Goal: Register for event/course

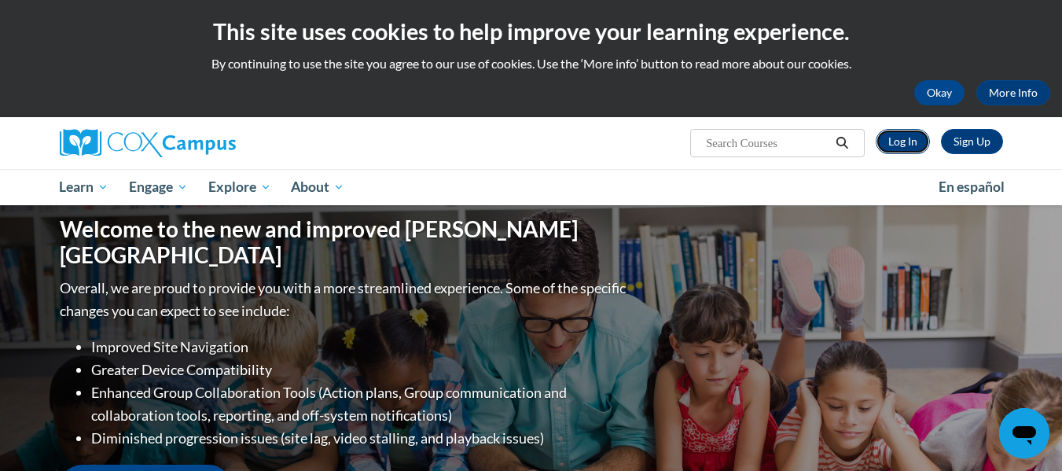
click at [911, 142] on link "Log In" at bounding box center [903, 141] width 54 height 25
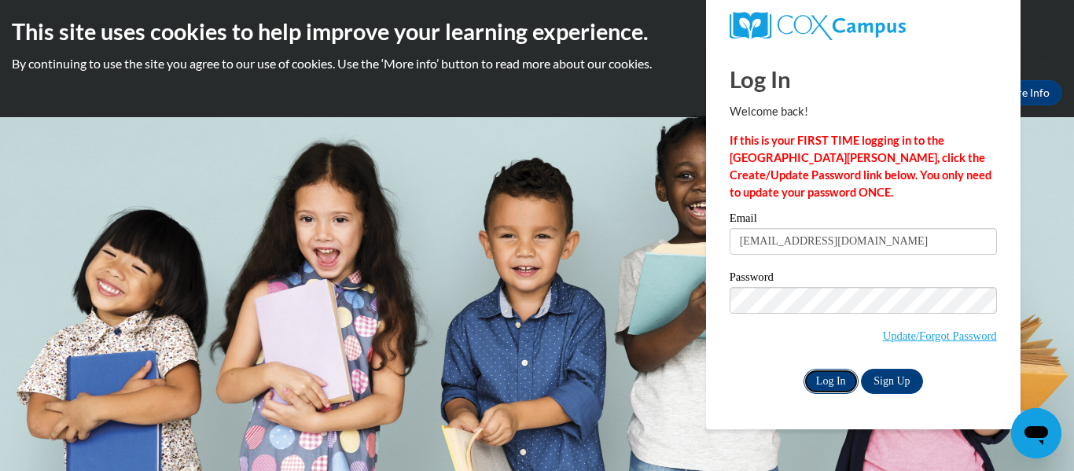
click at [830, 383] on input "Log In" at bounding box center [830, 381] width 55 height 25
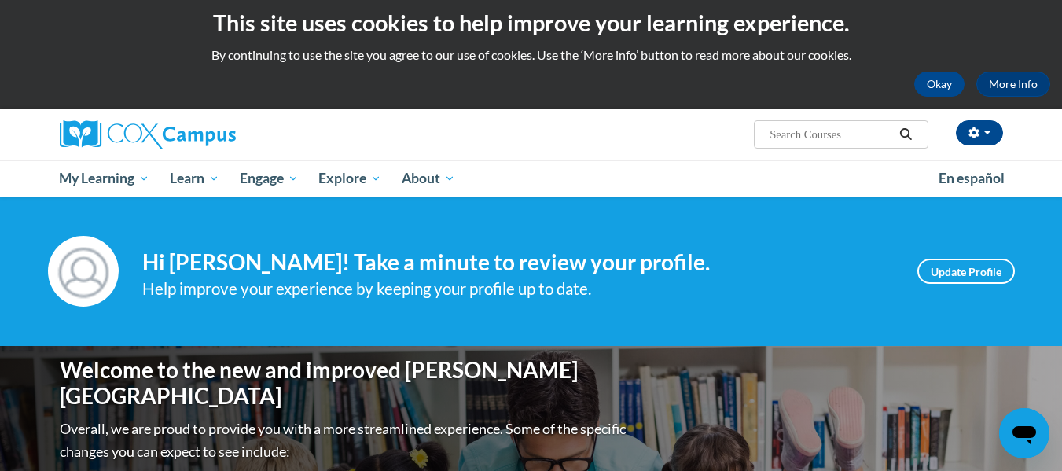
scroll to position [8, 0]
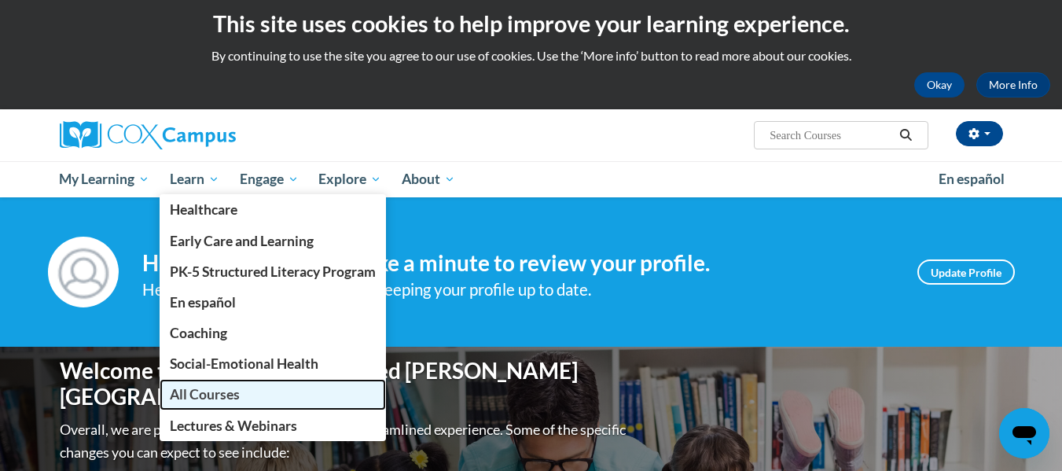
click at [219, 403] on span "All Courses" at bounding box center [205, 394] width 70 height 17
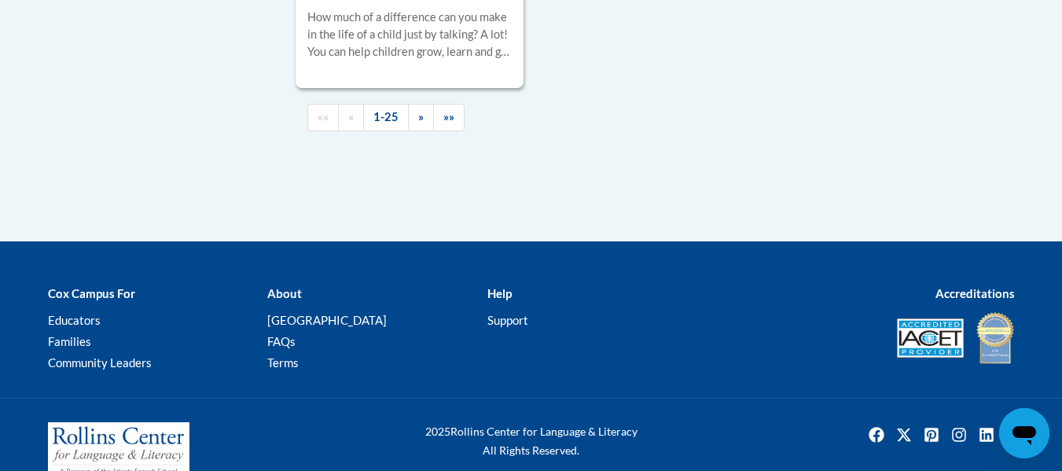
scroll to position [4051, 0]
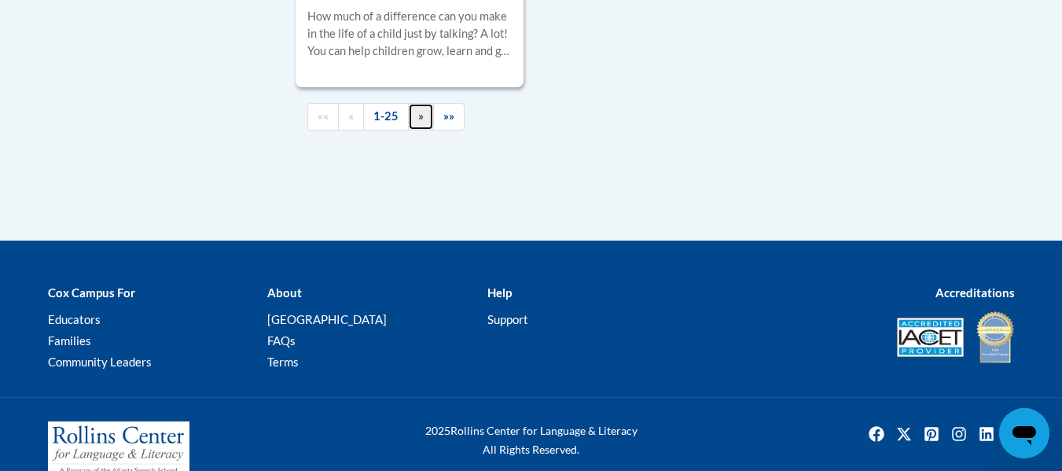
click at [419, 123] on span "»" at bounding box center [421, 115] width 6 height 13
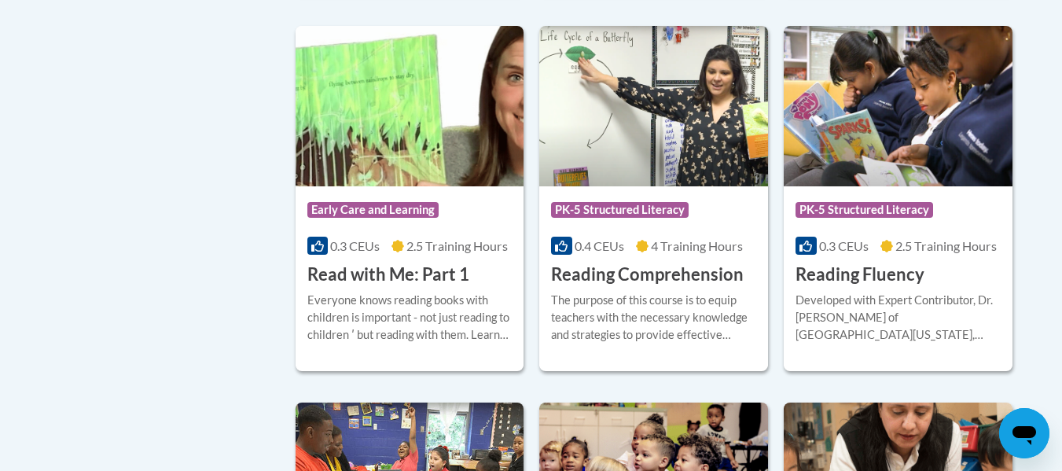
scroll to position [755, 0]
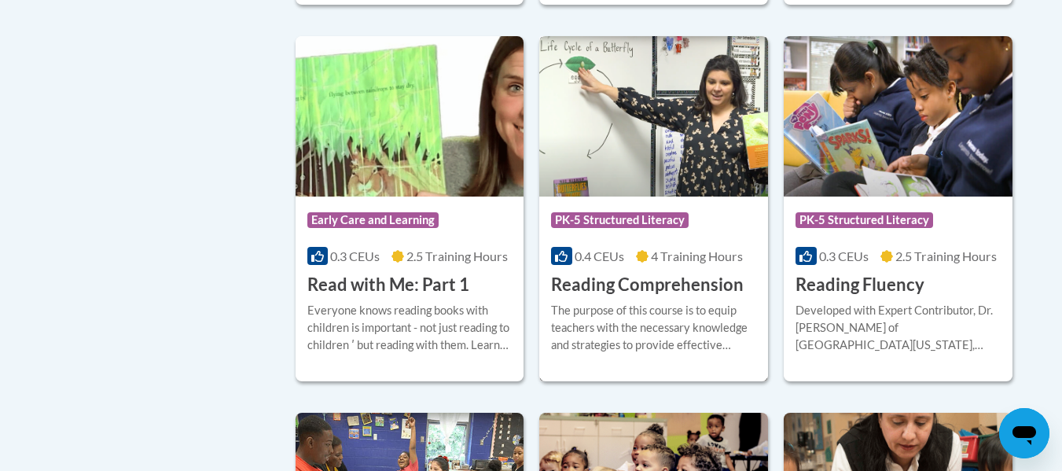
click at [653, 281] on h3 "Reading Comprehension" at bounding box center [647, 285] width 193 height 24
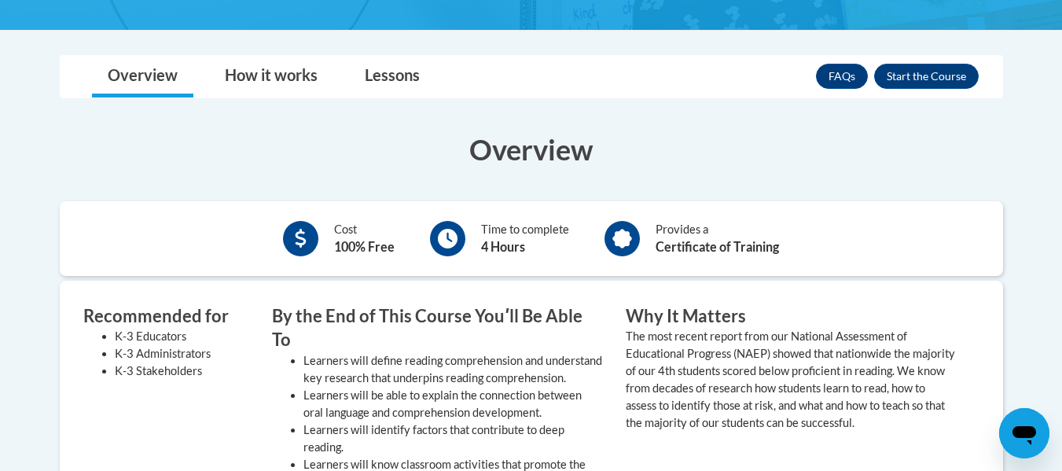
scroll to position [384, 0]
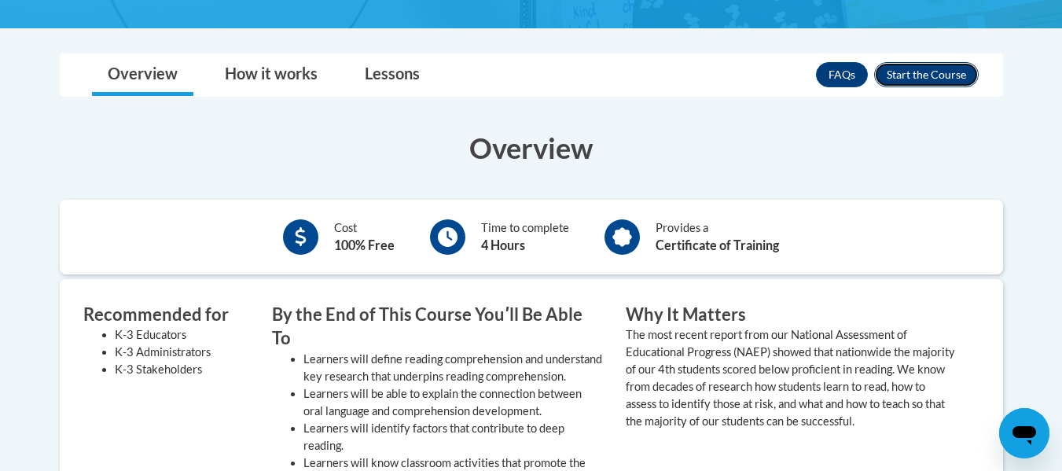
click at [966, 70] on button "Enroll" at bounding box center [926, 74] width 105 height 25
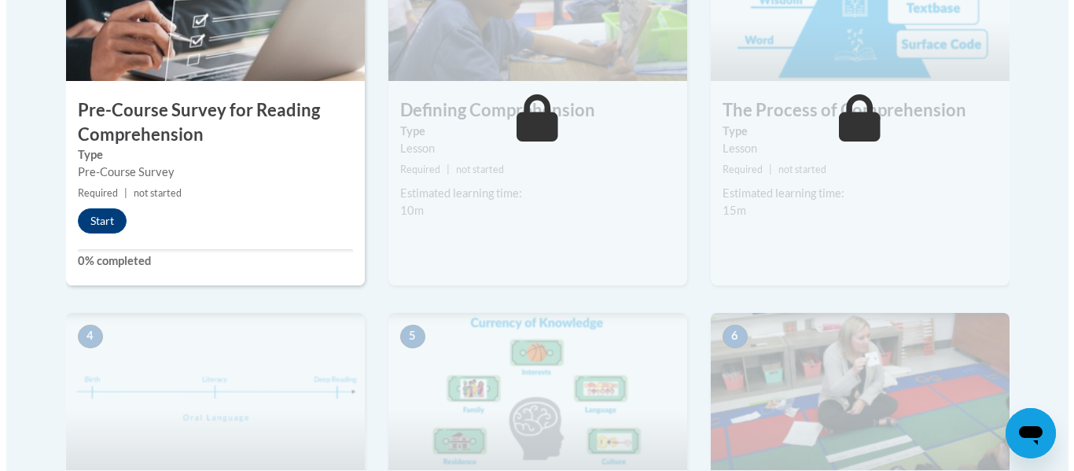
scroll to position [605, 0]
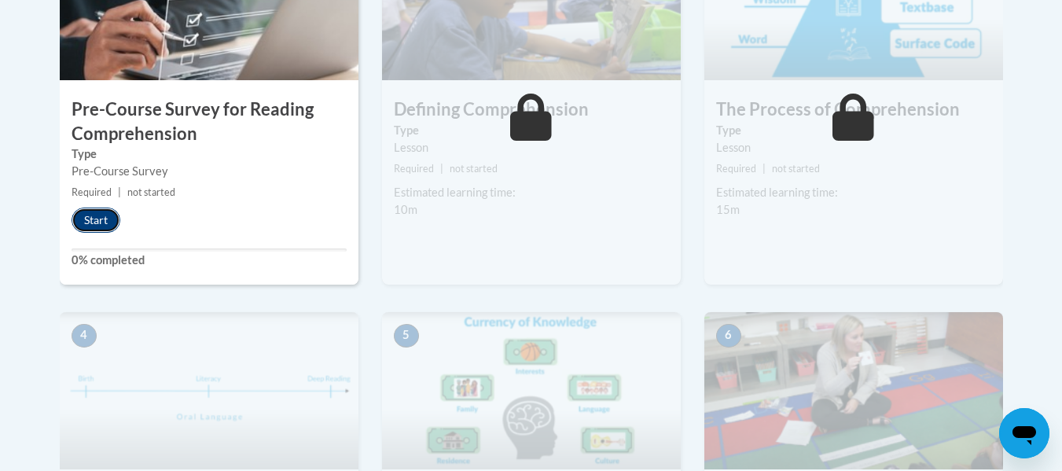
click at [92, 209] on button "Start" at bounding box center [96, 220] width 49 height 25
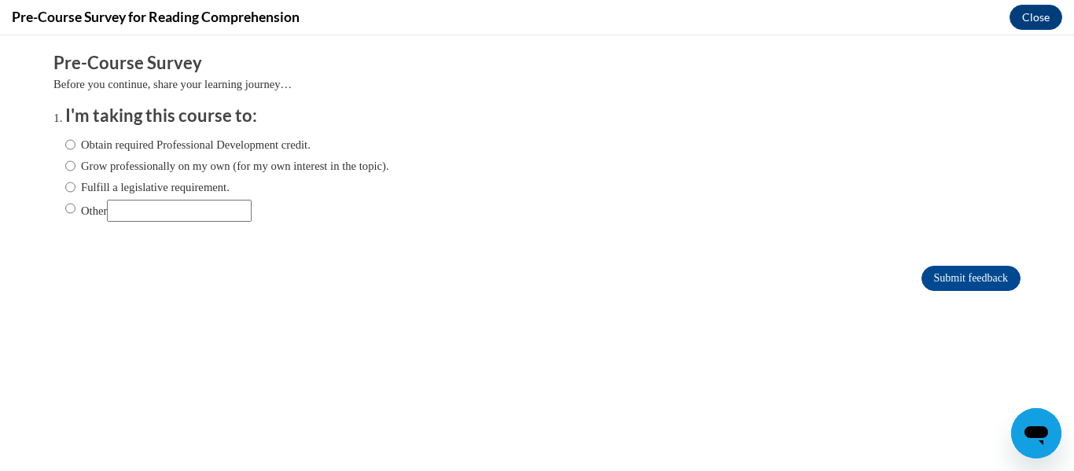
scroll to position [0, 0]
click at [82, 186] on label "Fulfill a legislative requirement." at bounding box center [147, 186] width 164 height 17
click at [75, 186] on input "Fulfill a legislative requirement." at bounding box center [70, 186] width 10 height 17
radio input "true"
click at [939, 276] on input "Submit feedback" at bounding box center [970, 278] width 99 height 25
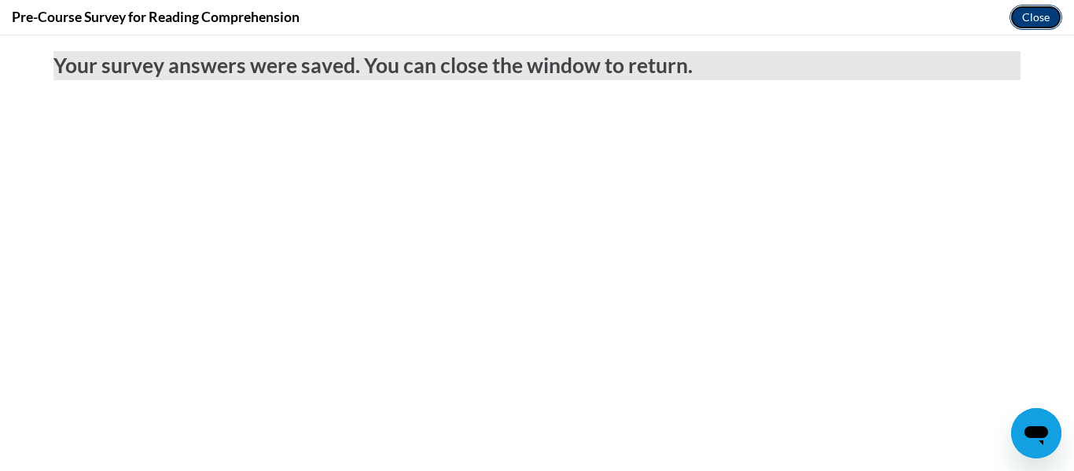
click at [1031, 24] on button "Close" at bounding box center [1035, 17] width 53 height 25
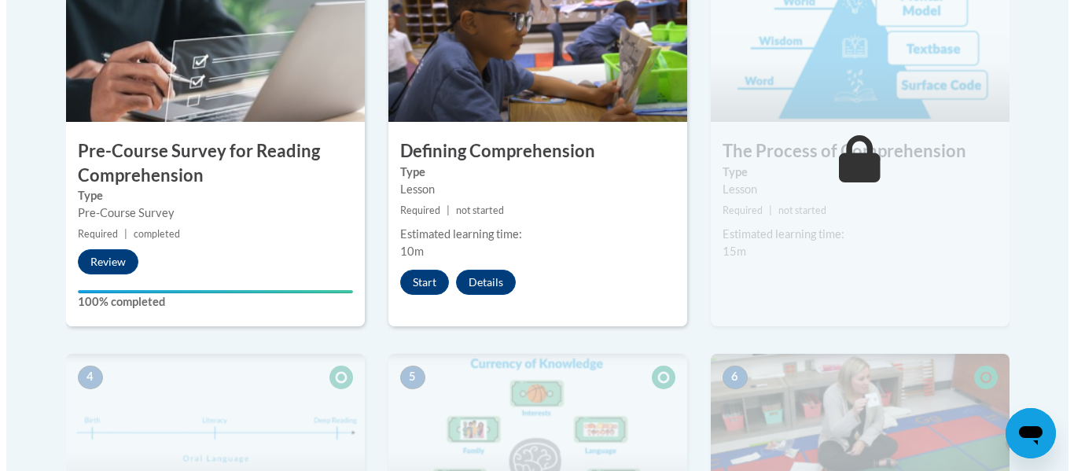
scroll to position [564, 0]
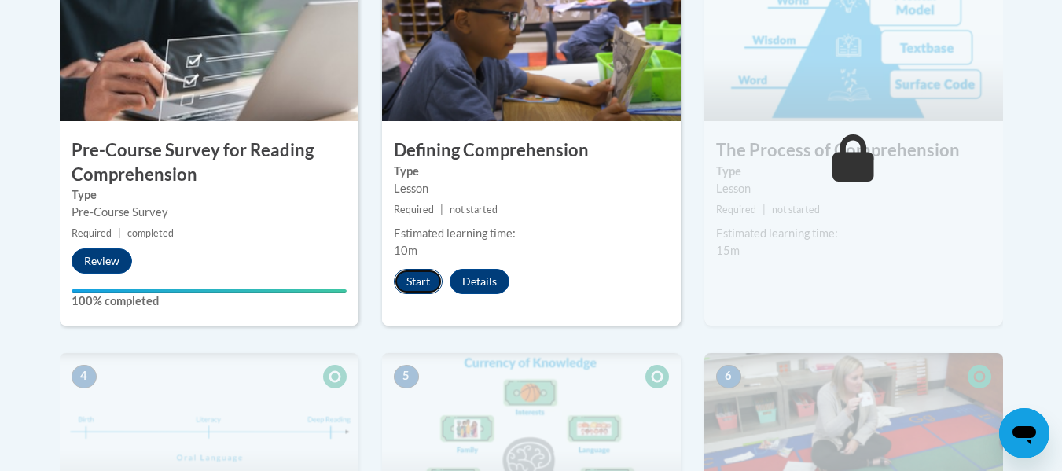
click at [416, 275] on button "Start" at bounding box center [418, 281] width 49 height 25
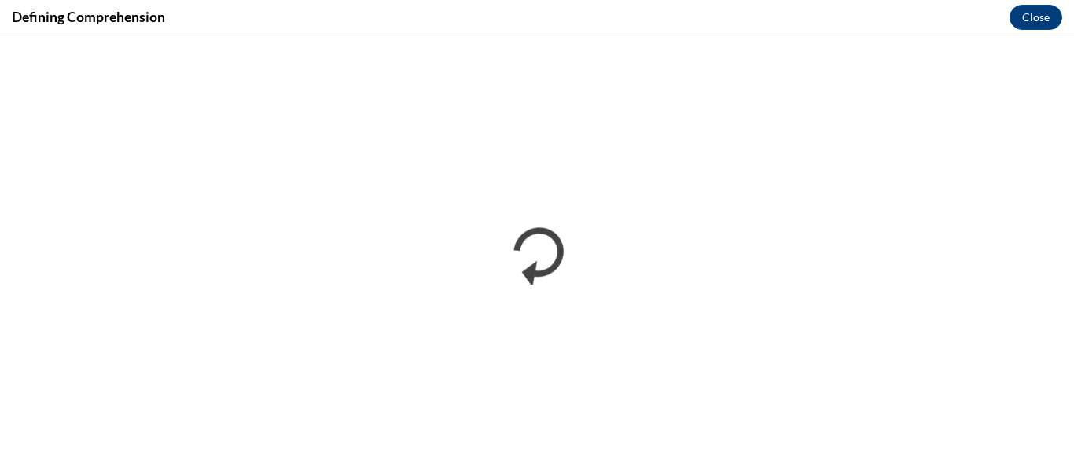
scroll to position [0, 0]
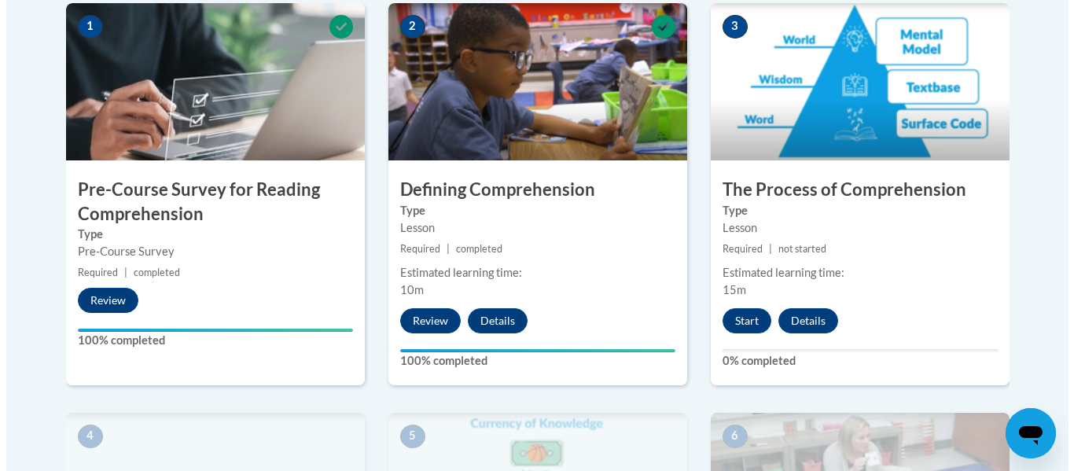
scroll to position [524, 0]
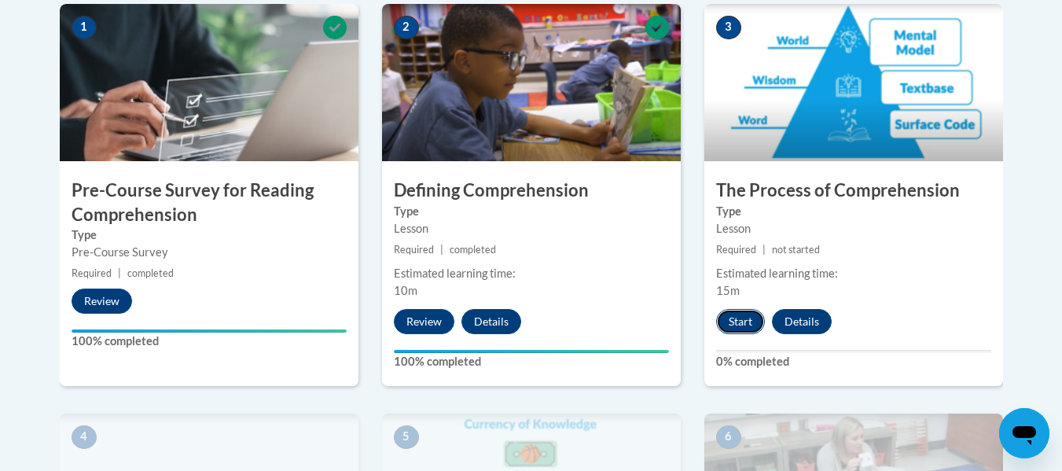
click at [743, 317] on button "Start" at bounding box center [740, 321] width 49 height 25
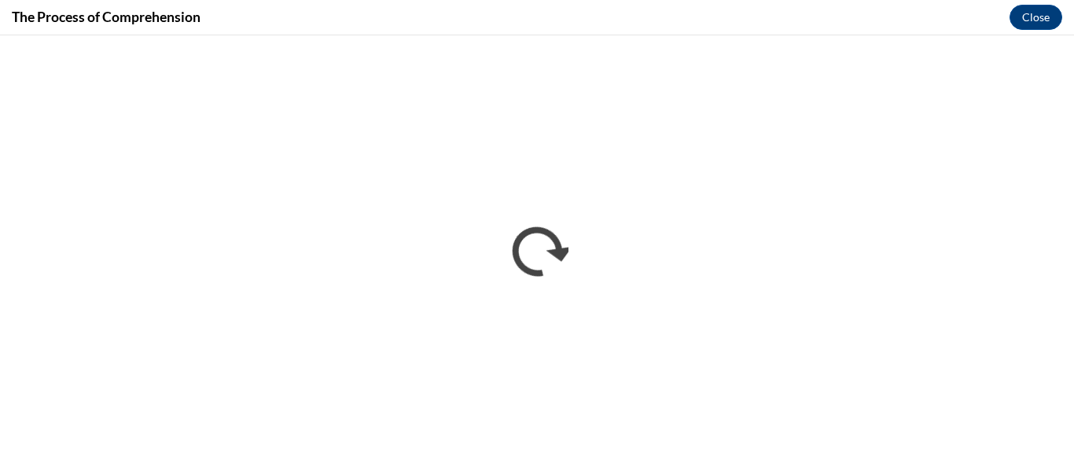
scroll to position [0, 0]
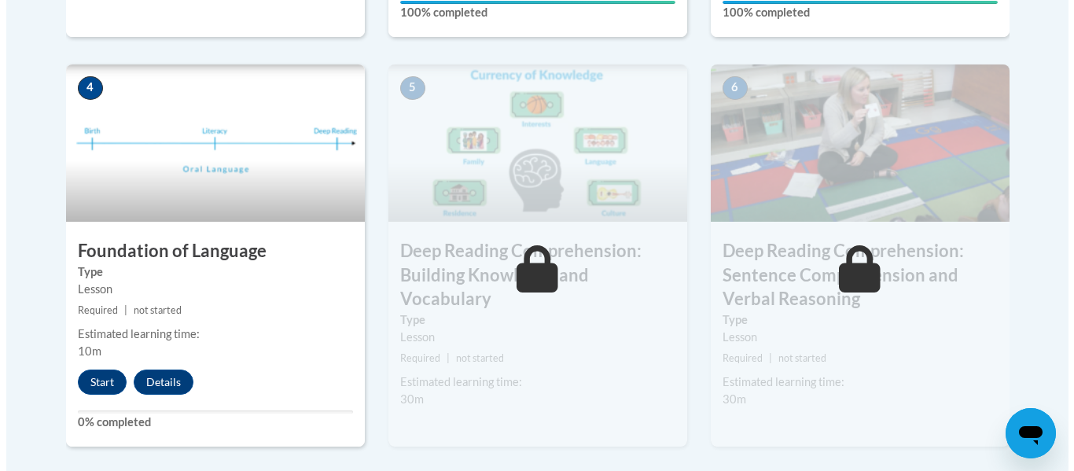
scroll to position [955, 0]
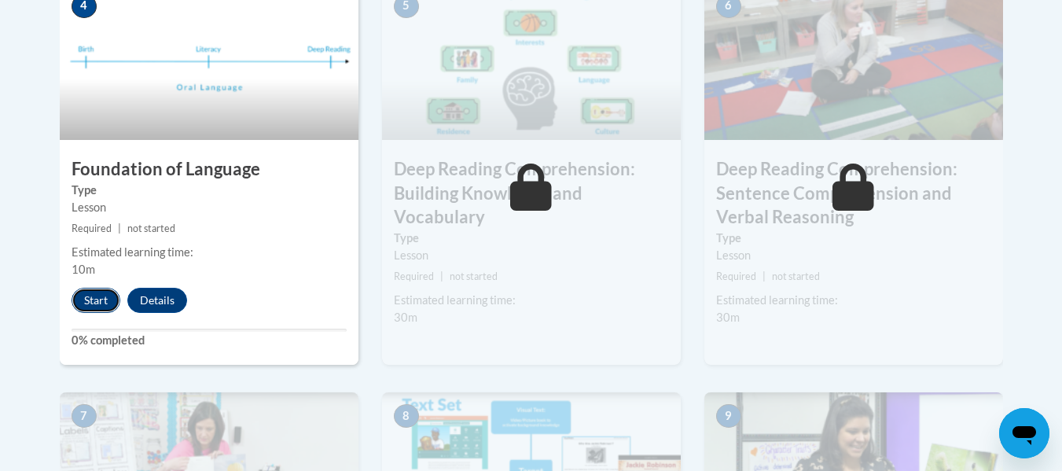
click at [94, 303] on button "Start" at bounding box center [96, 300] width 49 height 25
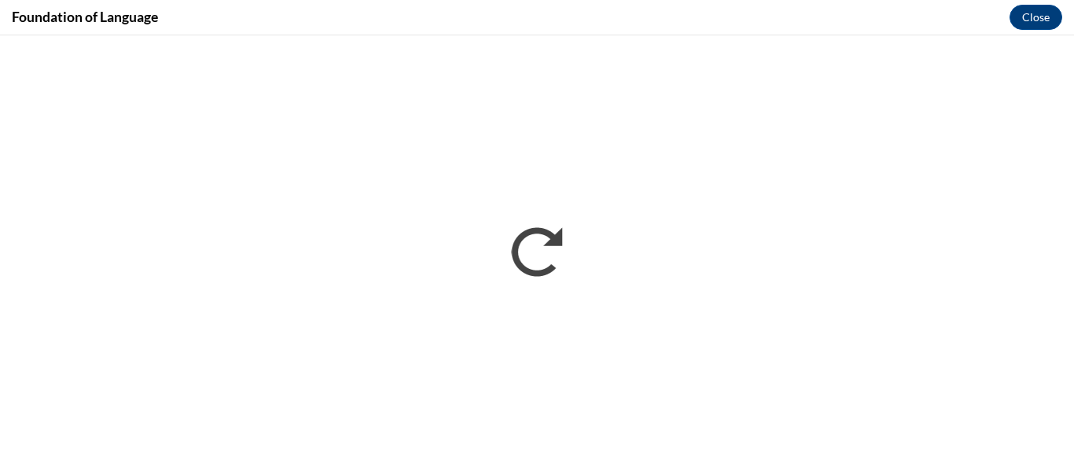
scroll to position [0, 0]
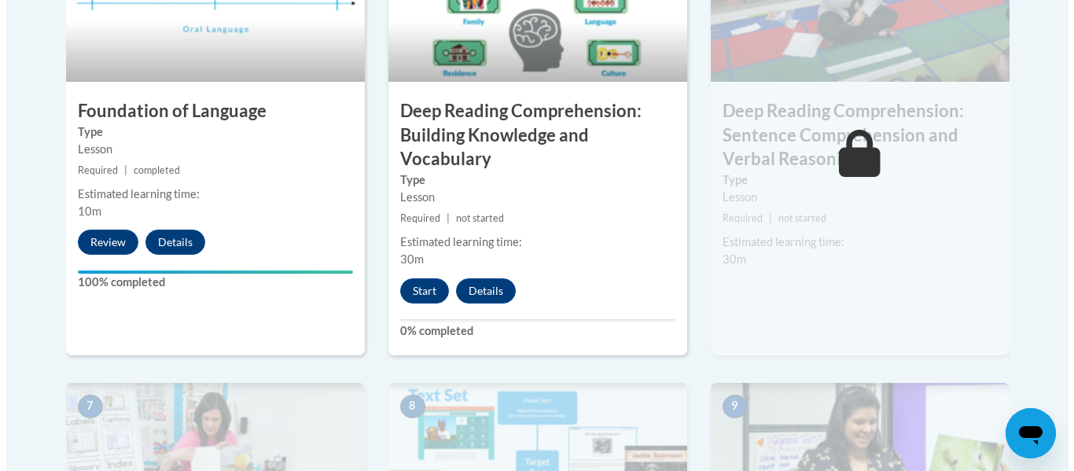
scroll to position [1017, 0]
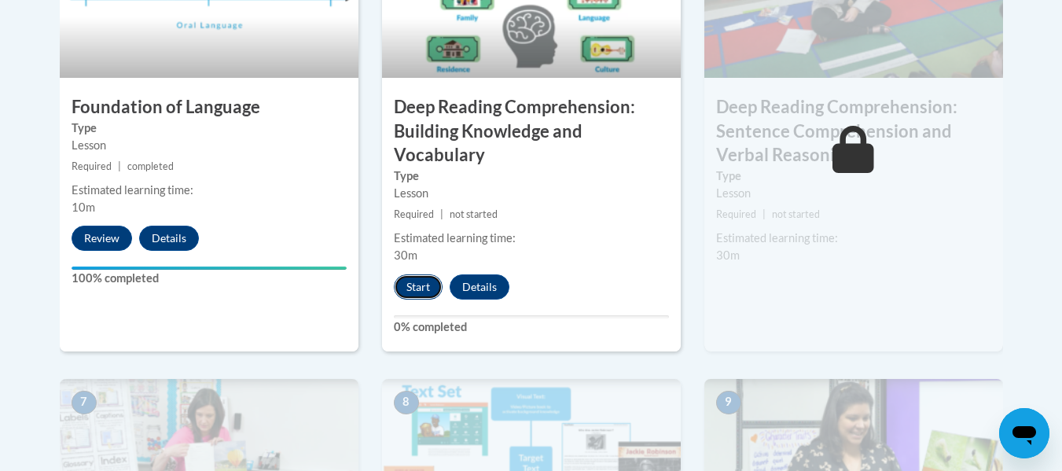
click at [430, 292] on button "Start" at bounding box center [418, 286] width 49 height 25
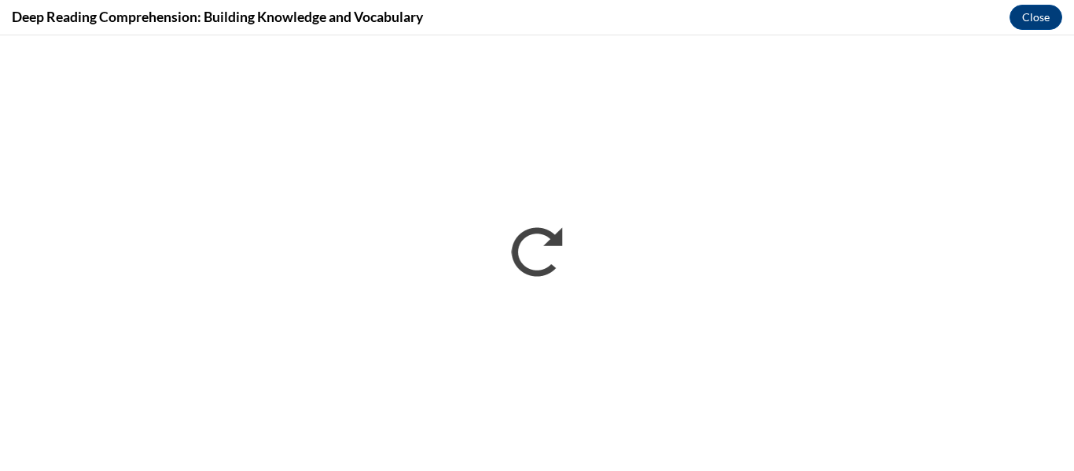
scroll to position [0, 0]
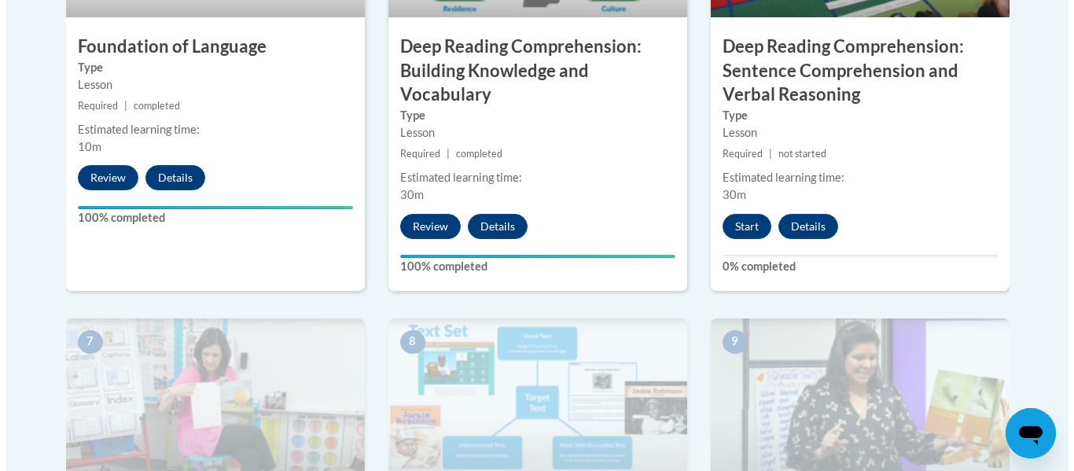
scroll to position [1079, 0]
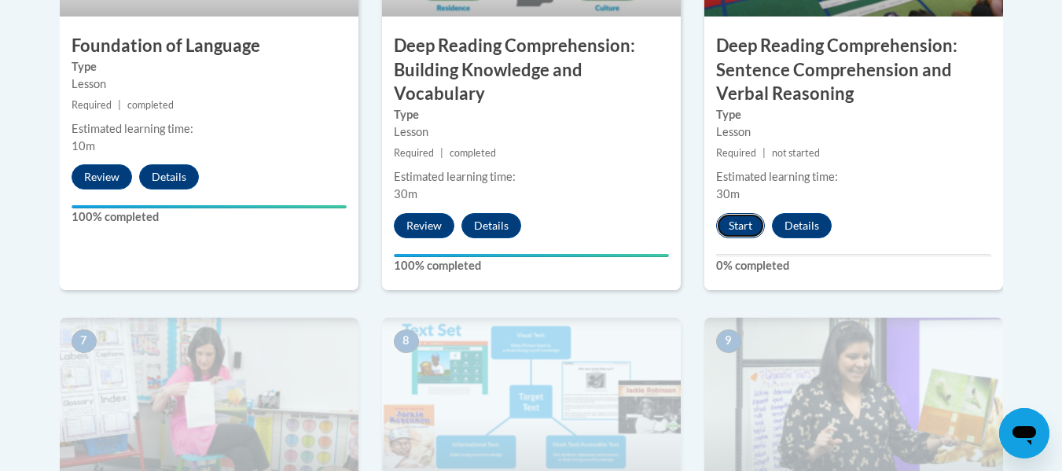
click at [741, 228] on button "Start" at bounding box center [740, 225] width 49 height 25
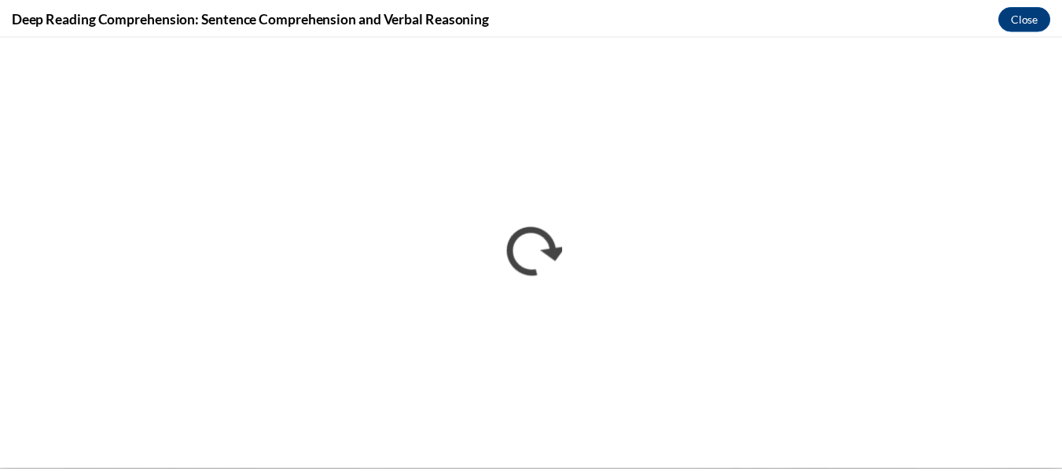
scroll to position [0, 0]
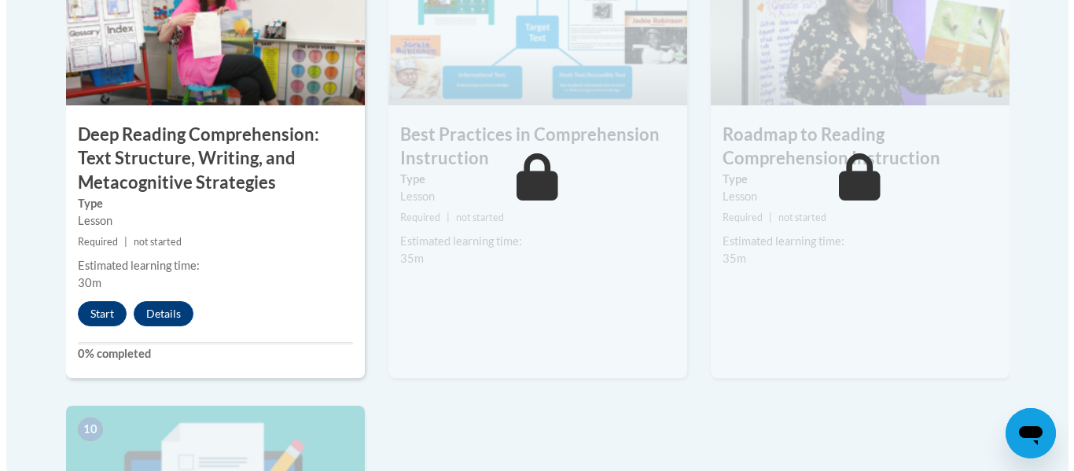
scroll to position [1450, 0]
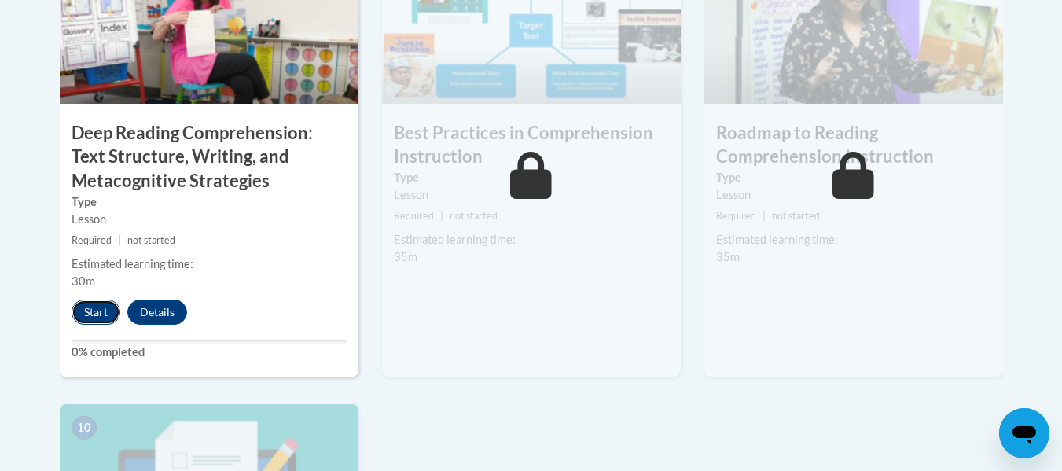
click at [107, 311] on button "Start" at bounding box center [96, 312] width 49 height 25
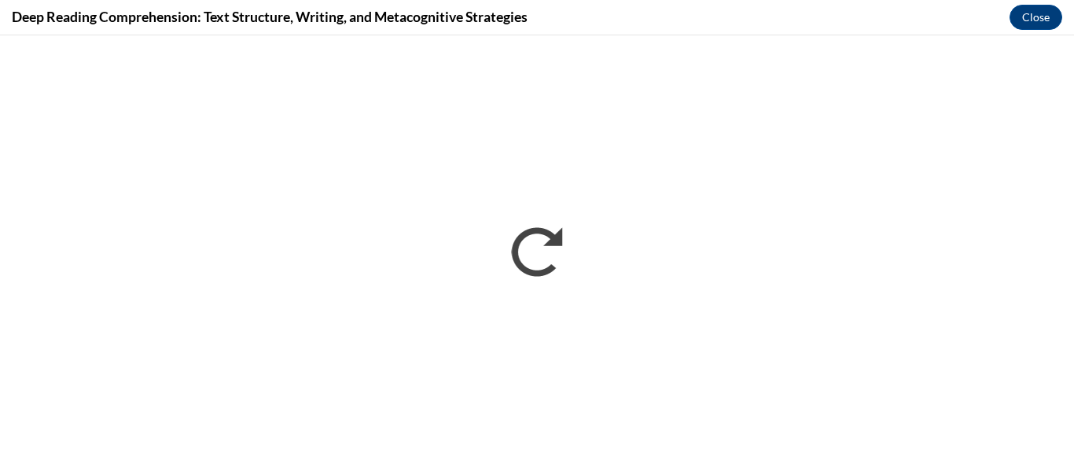
scroll to position [0, 0]
